Goal: Task Accomplishment & Management: Manage account settings

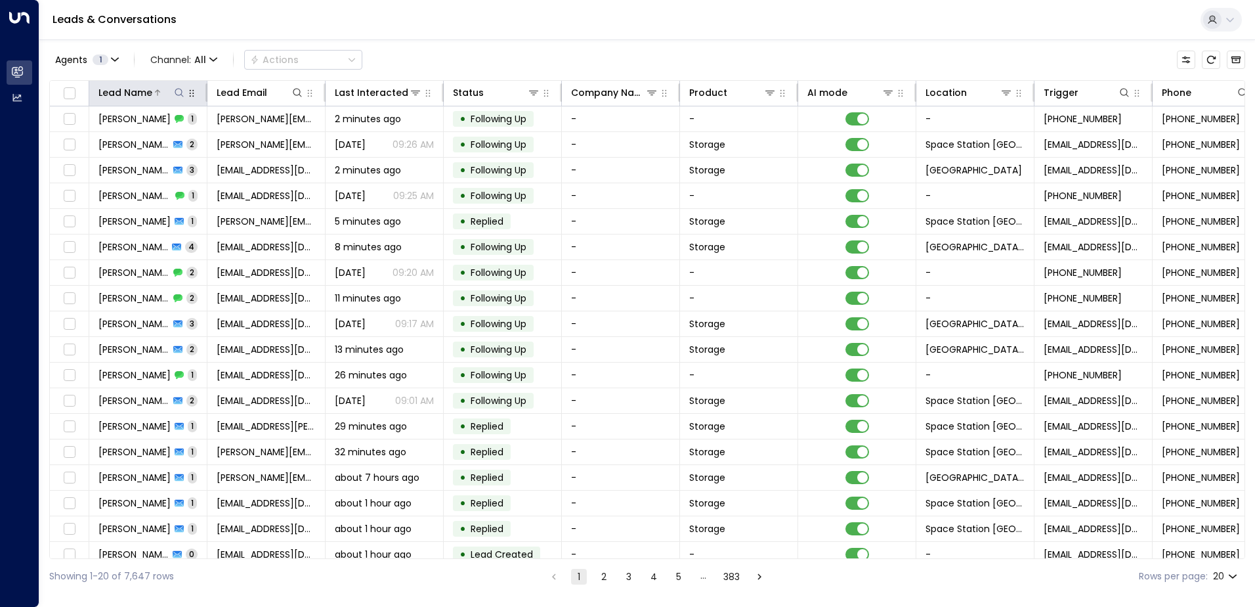
click at [179, 92] on icon at bounding box center [179, 92] width 11 height 11
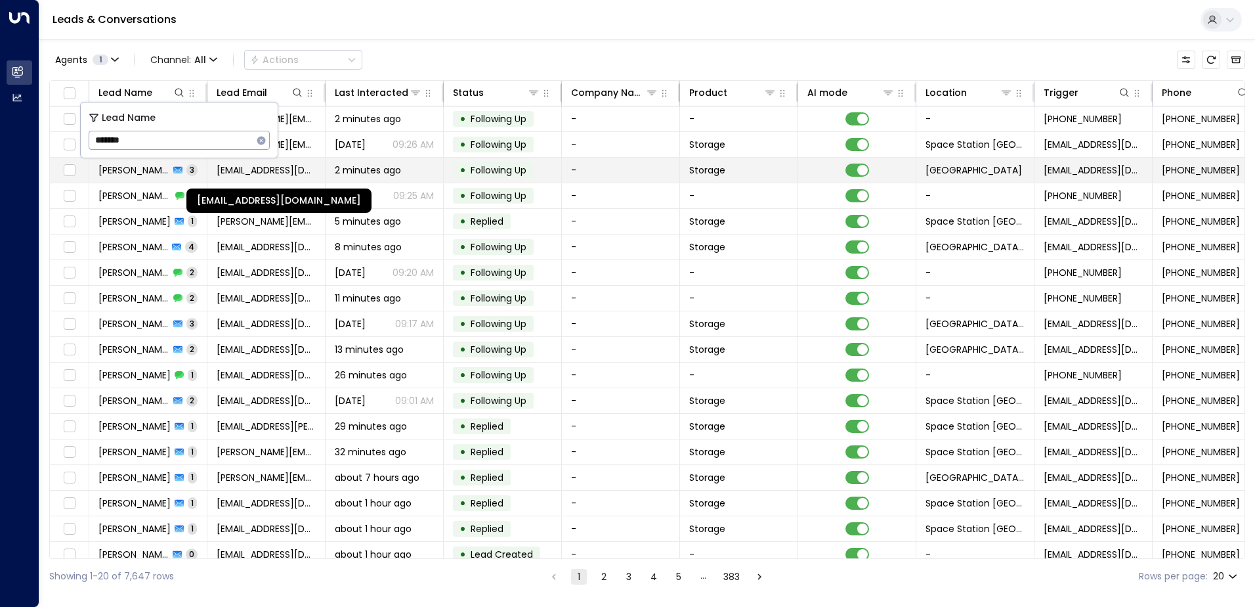
type input "********"
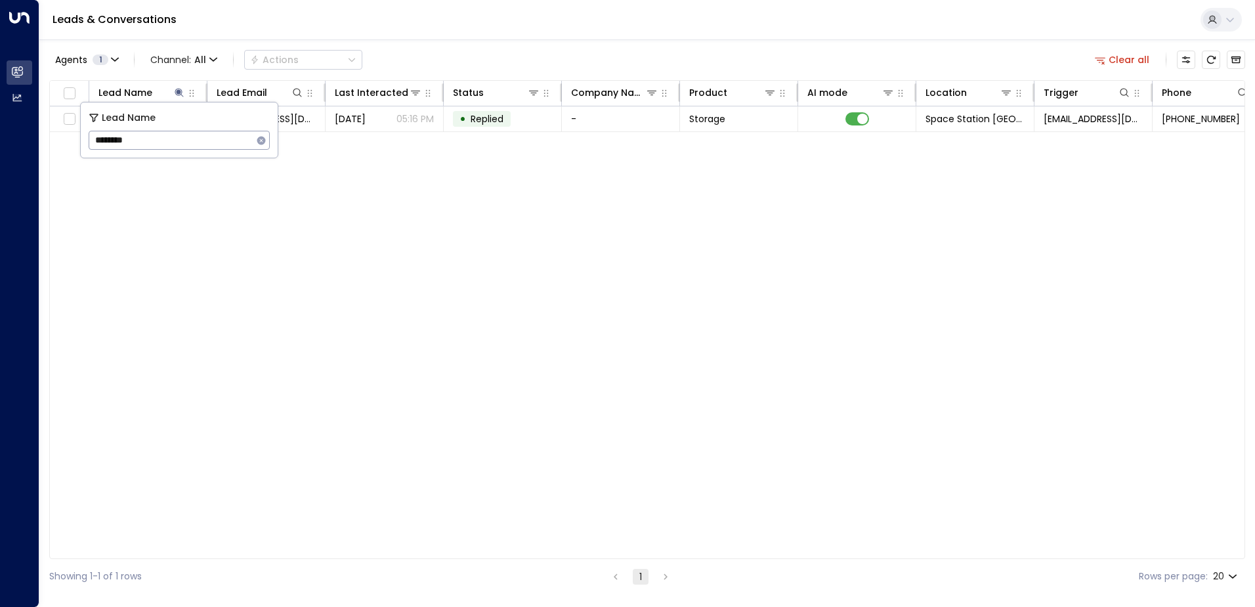
click at [429, 270] on div "Lead Name Lead Email Last Interacted Status Company Name Product AI mode Locati…" at bounding box center [647, 319] width 1196 height 479
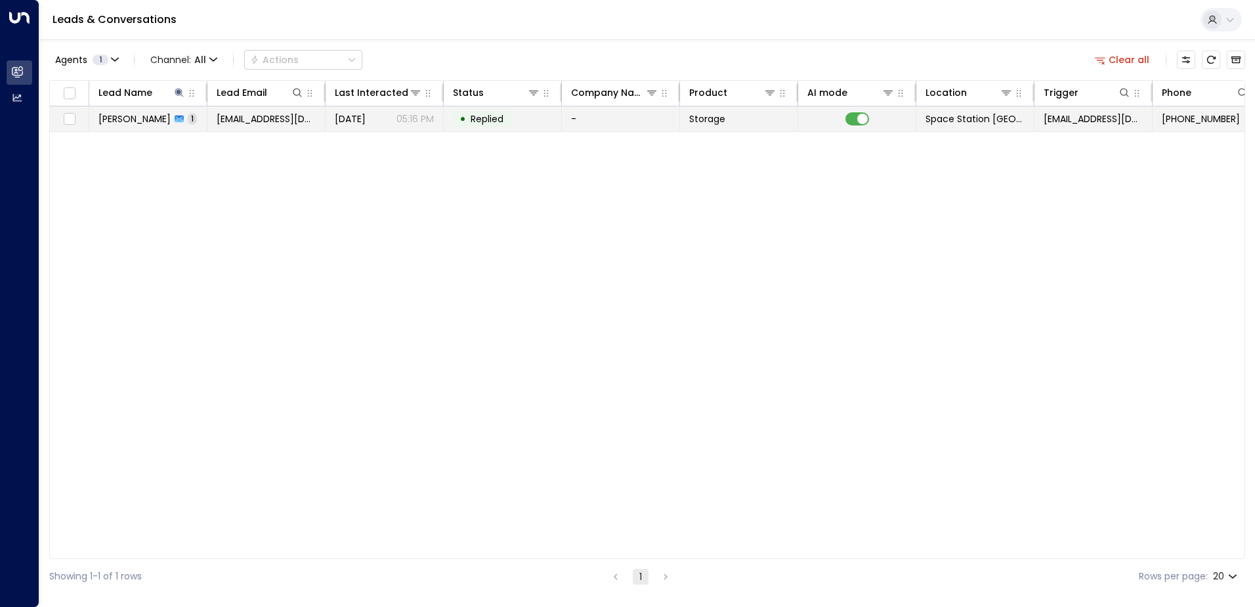
click at [419, 119] on p "05:16 PM" at bounding box center [415, 118] width 37 height 13
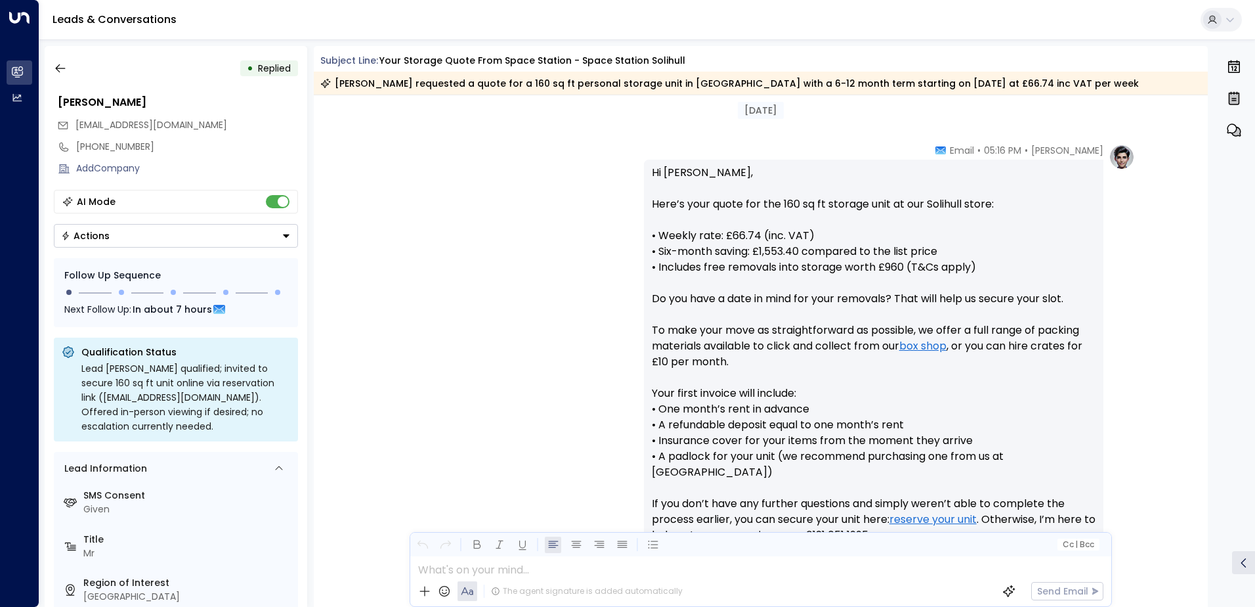
scroll to position [549, 0]
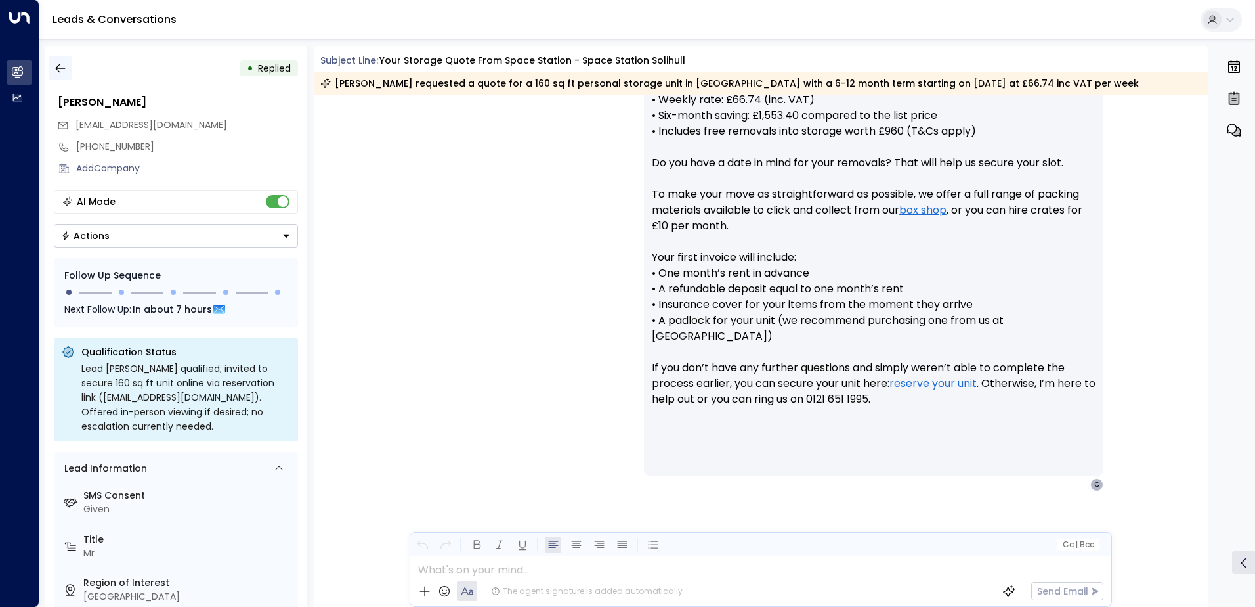
click at [60, 66] on icon "button" at bounding box center [60, 68] width 13 height 13
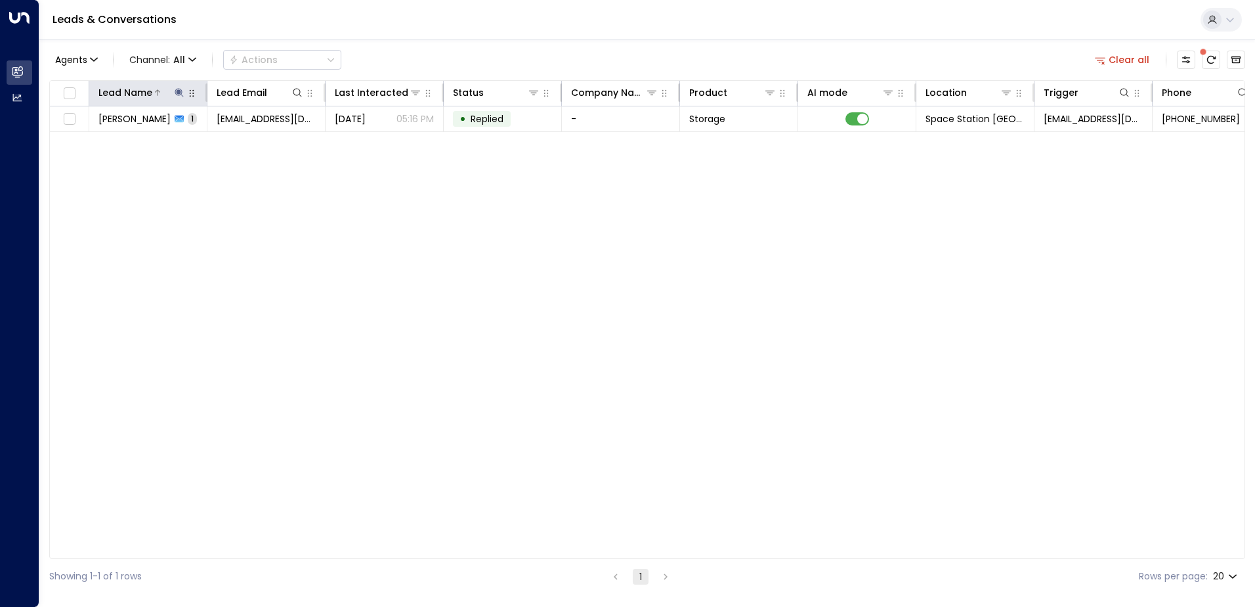
click at [182, 95] on icon at bounding box center [179, 92] width 11 height 11
click at [260, 141] on icon "button" at bounding box center [261, 140] width 11 height 11
click at [237, 141] on input "text" at bounding box center [179, 140] width 181 height 24
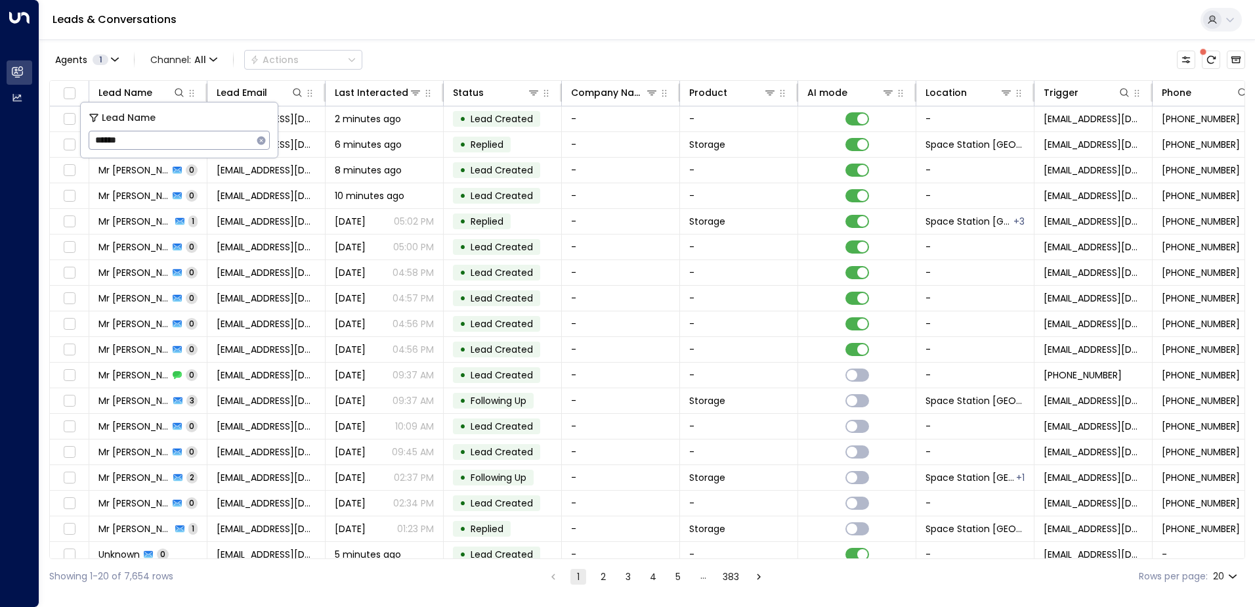
type input "*******"
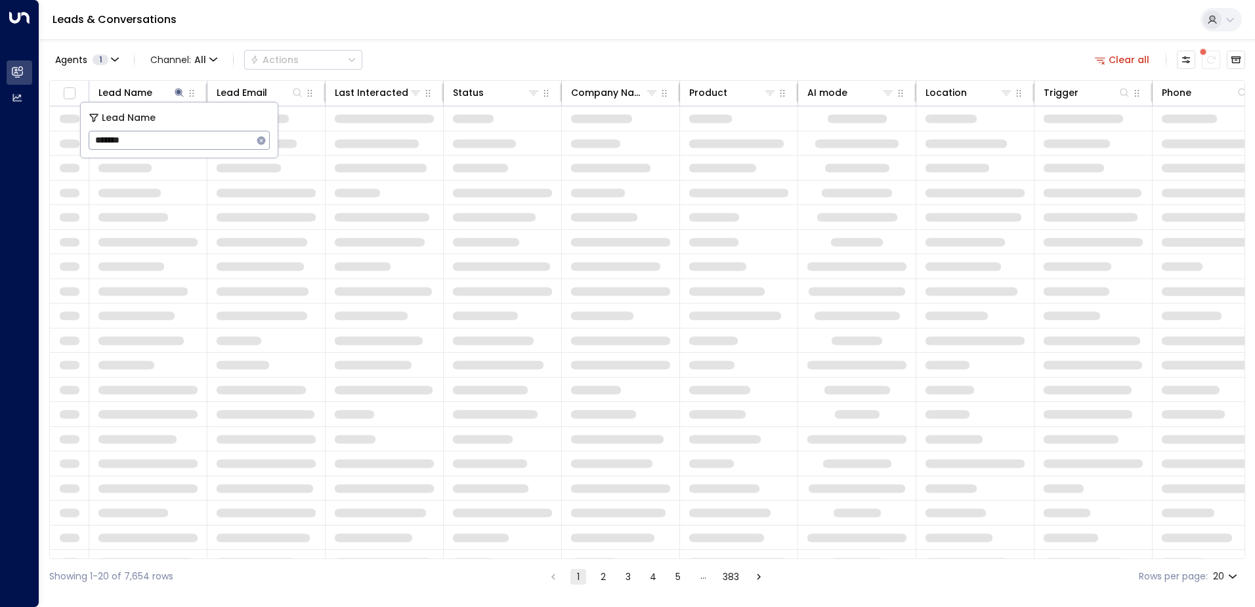
click at [485, 62] on div "Agents 1 Channel: All Actions Clear all" at bounding box center [647, 60] width 1196 height 28
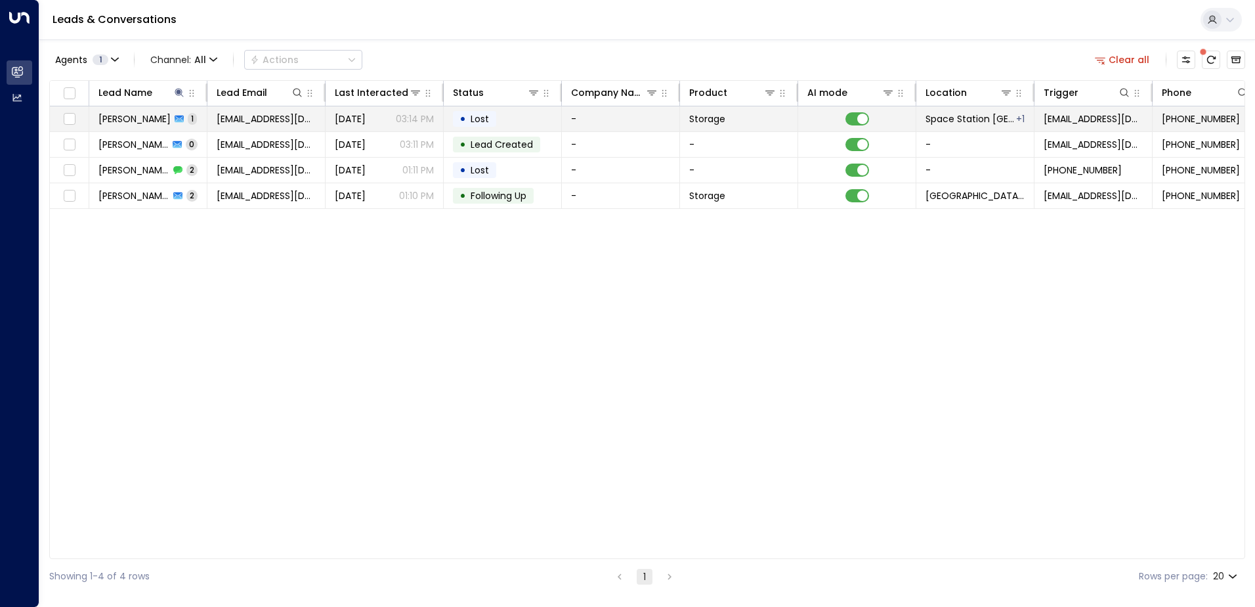
click at [408, 114] on p "03:14 PM" at bounding box center [415, 118] width 38 height 13
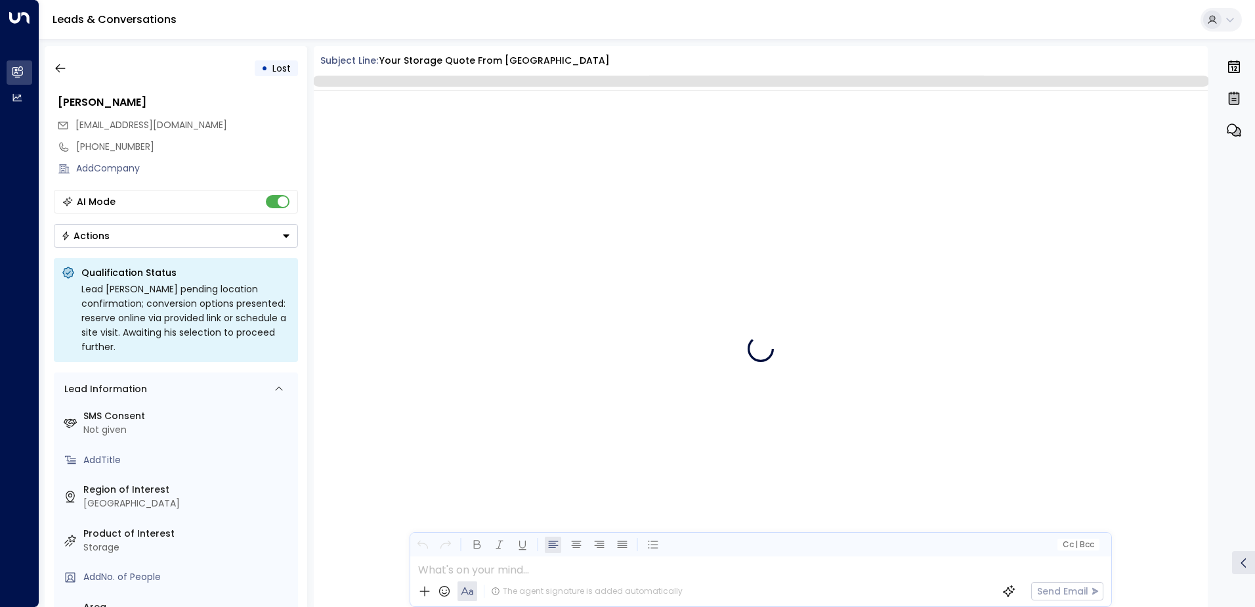
scroll to position [466, 0]
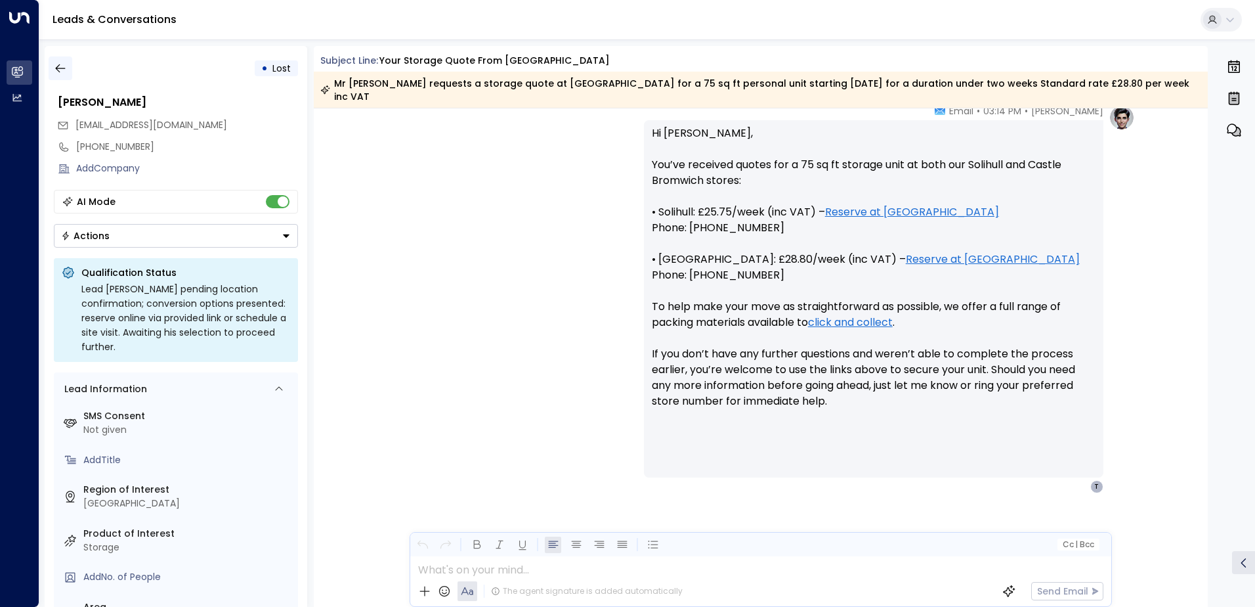
click at [59, 71] on icon "button" at bounding box center [60, 68] width 13 height 13
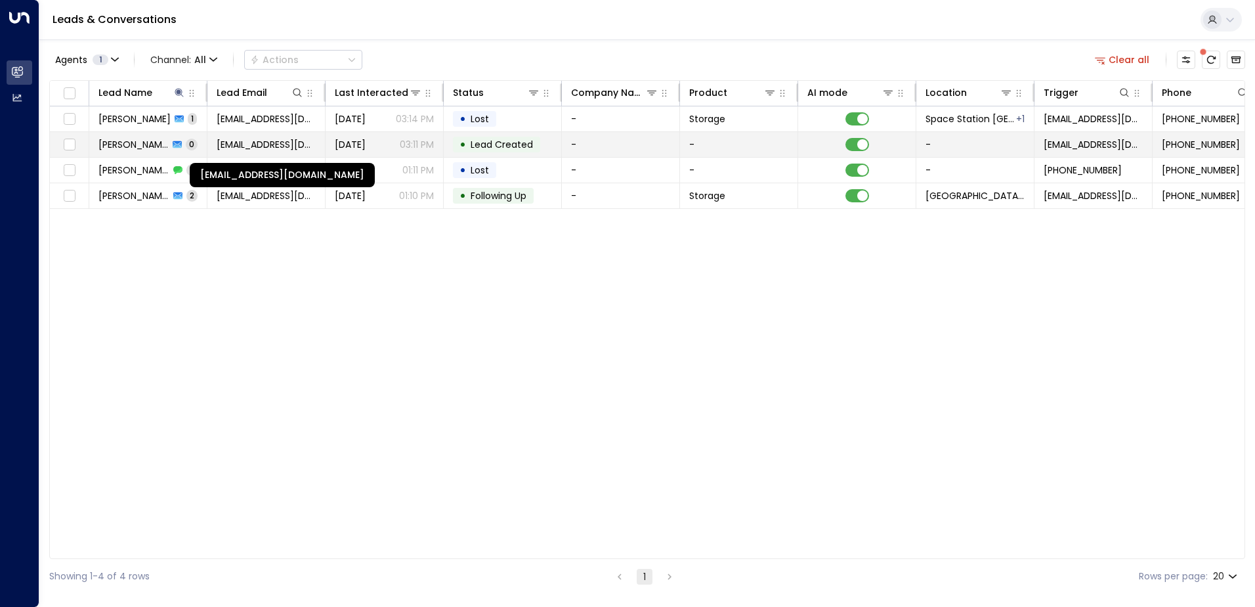
click at [275, 140] on span "[EMAIL_ADDRESS][DOMAIN_NAME]" at bounding box center [266, 144] width 99 height 13
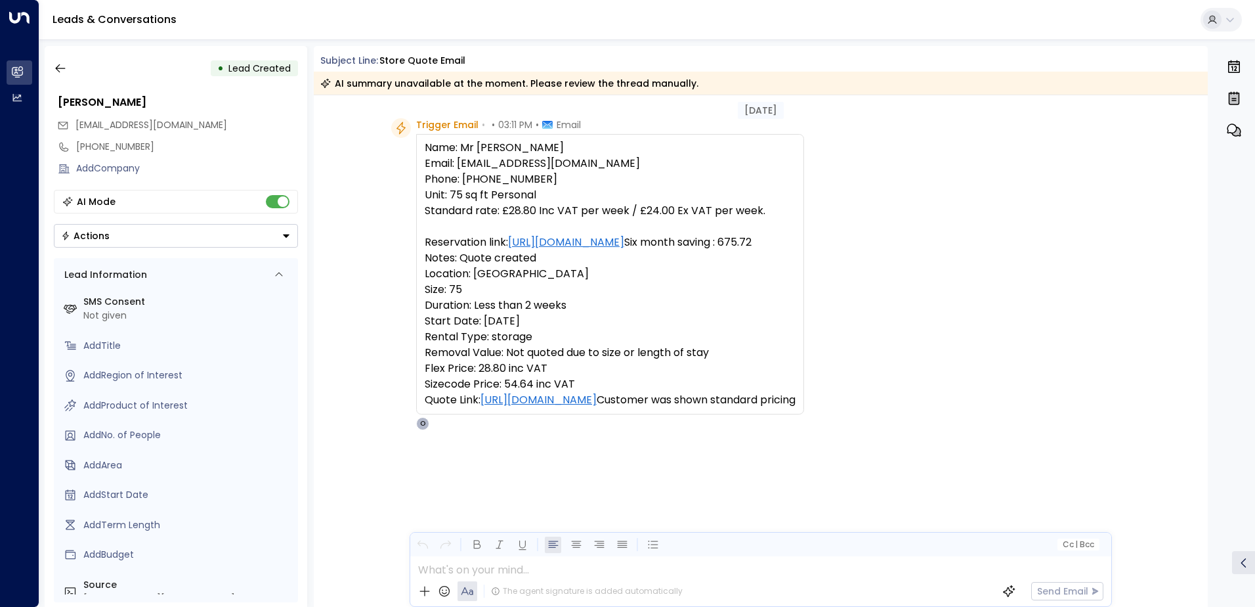
scroll to position [69, 0]
